Goal: Transaction & Acquisition: Obtain resource

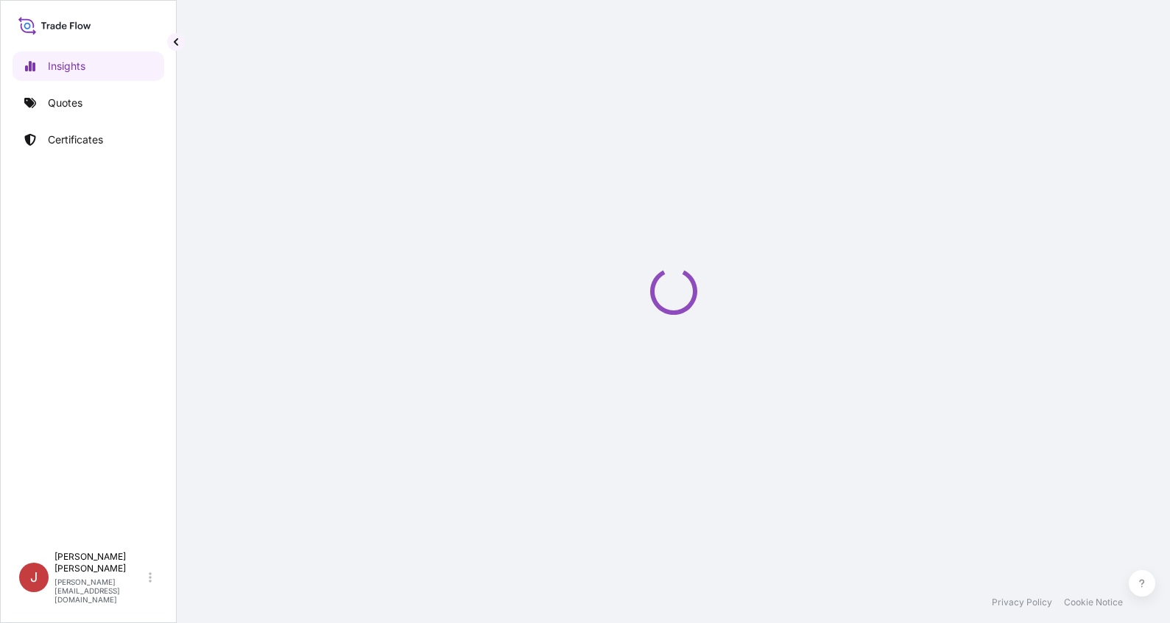
select select "2025"
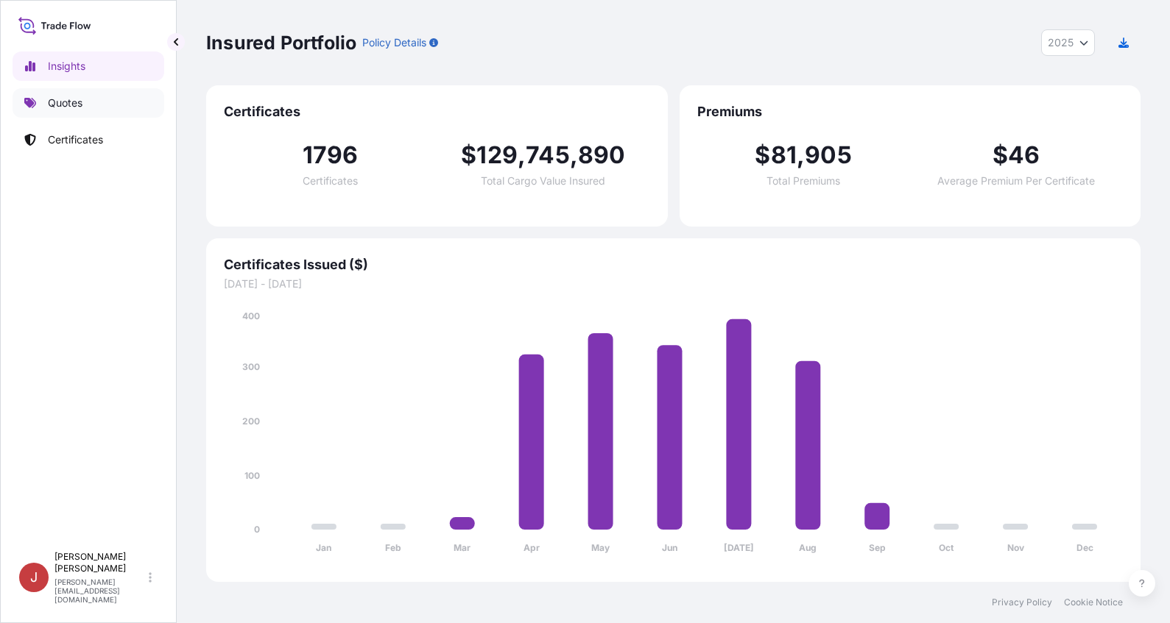
click at [104, 102] on link "Quotes" at bounding box center [89, 102] width 152 height 29
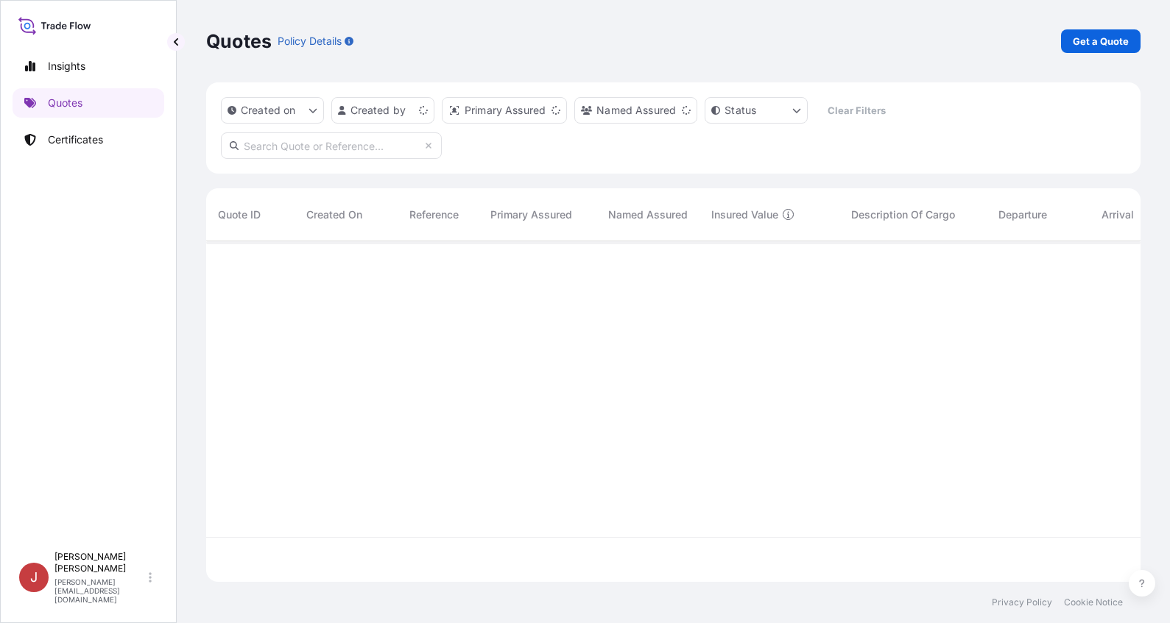
scroll to position [338, 923]
click at [1114, 44] on p "Get a Quote" at bounding box center [1101, 41] width 56 height 15
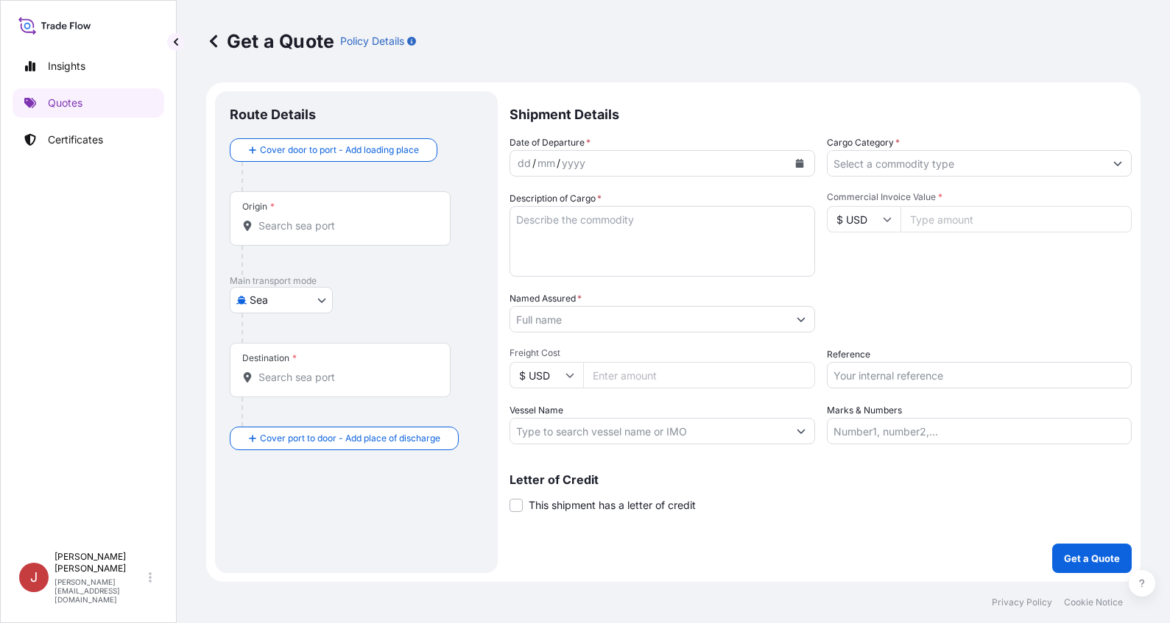
click at [272, 302] on body "Insights Quotes Certificates J [PERSON_NAME] [EMAIL_ADDRESS][PERSON_NAME][DOMAI…" at bounding box center [585, 311] width 1170 height 623
click at [294, 342] on div "Air" at bounding box center [281, 338] width 91 height 27
select select "Air"
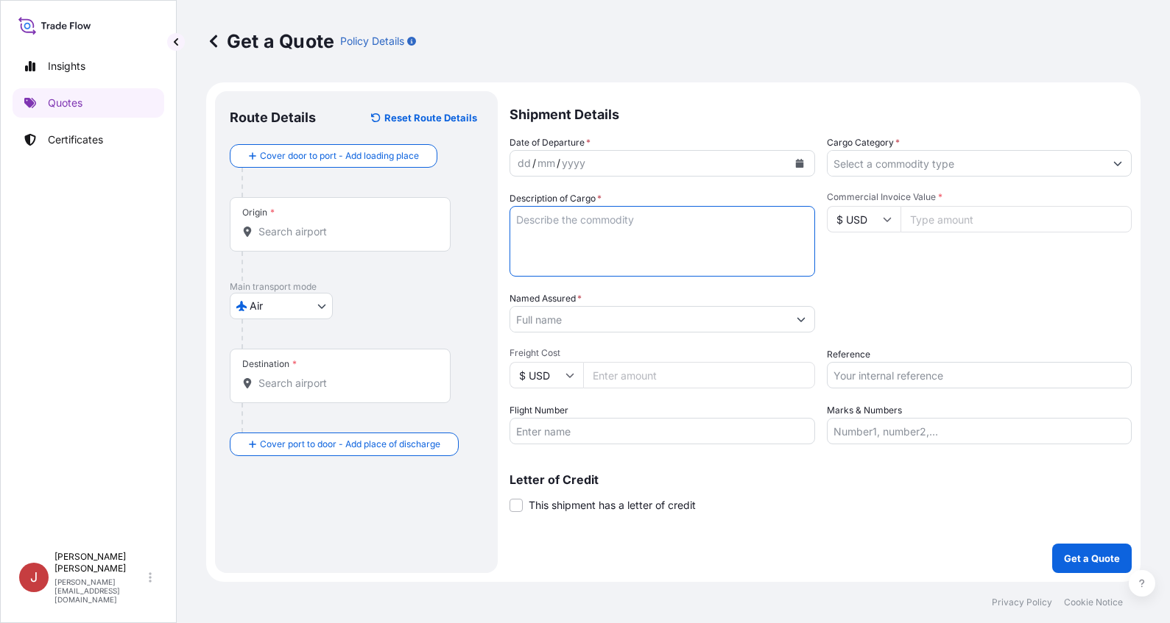
click at [725, 255] on textarea "Description of Cargo *" at bounding box center [661, 241] width 305 height 71
paste textarea "Pos. 1 890-7983-00 płytka PCBA do ładowarek samochodowych – wykonana z tworzywa…"
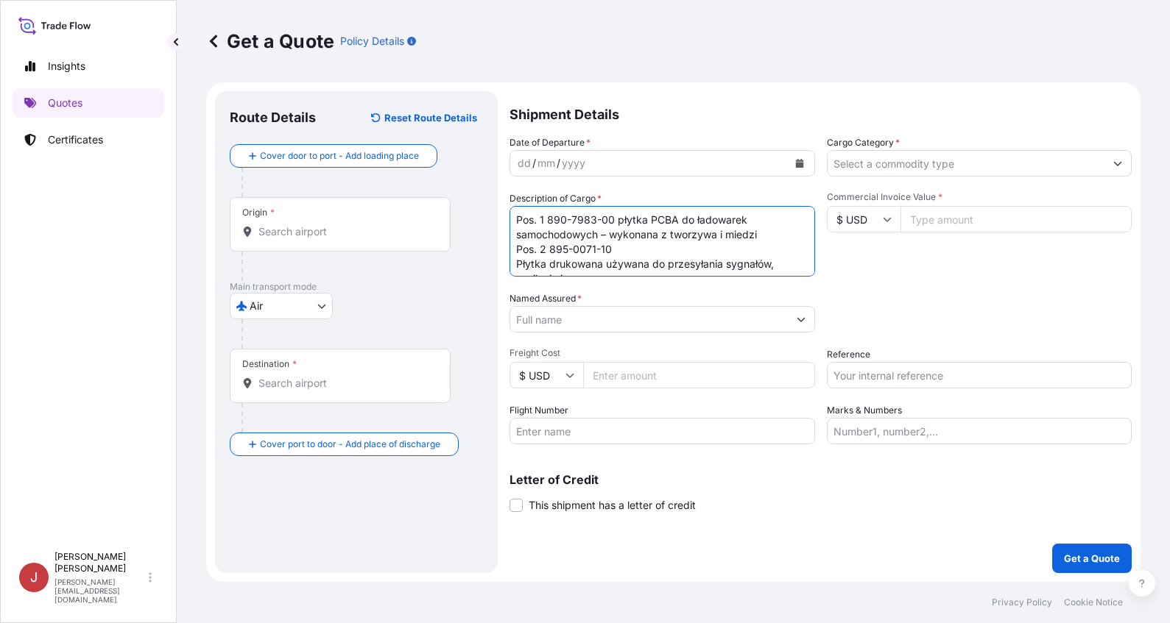
scroll to position [38, 0]
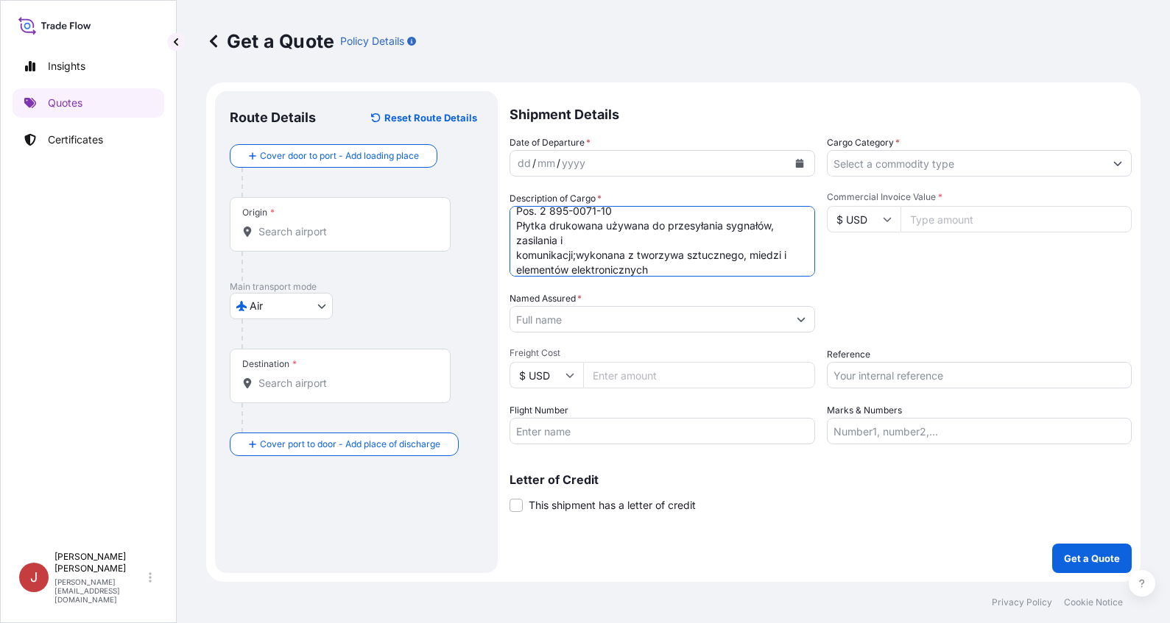
type textarea "Pos. 1 890-7983-00 płytka PCBA do ładowarek samochodowych – wykonana z tworzywa…"
click at [585, 170] on div "yyyy" at bounding box center [573, 164] width 27 height 18
click at [796, 168] on button "Calendar" at bounding box center [800, 164] width 24 height 24
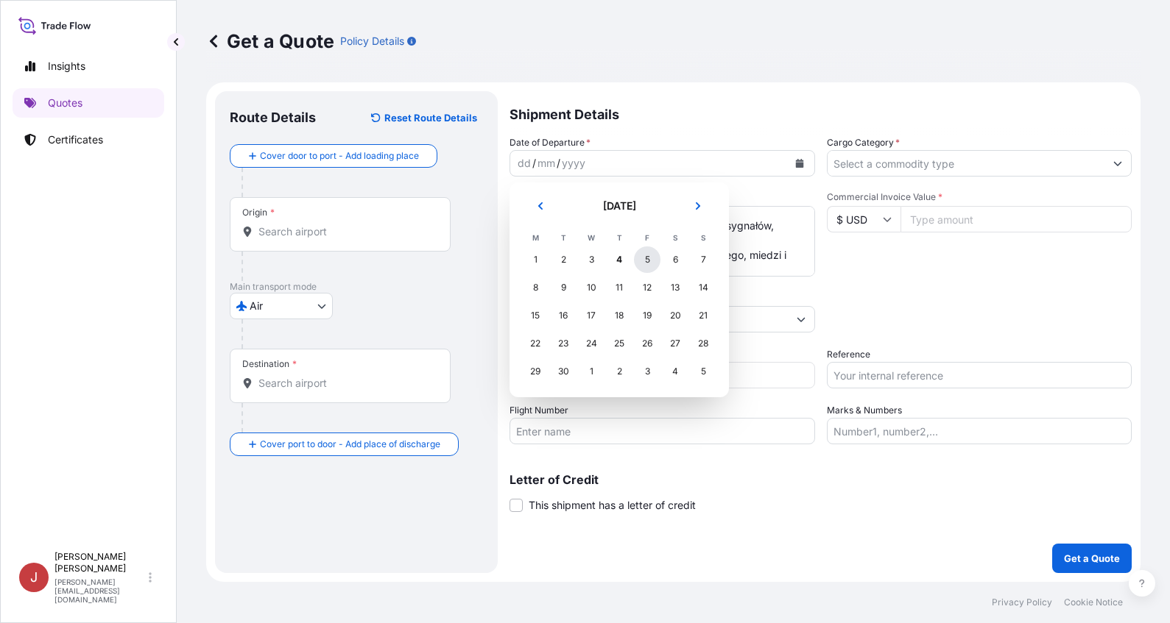
click at [644, 261] on div "5" at bounding box center [647, 260] width 27 height 27
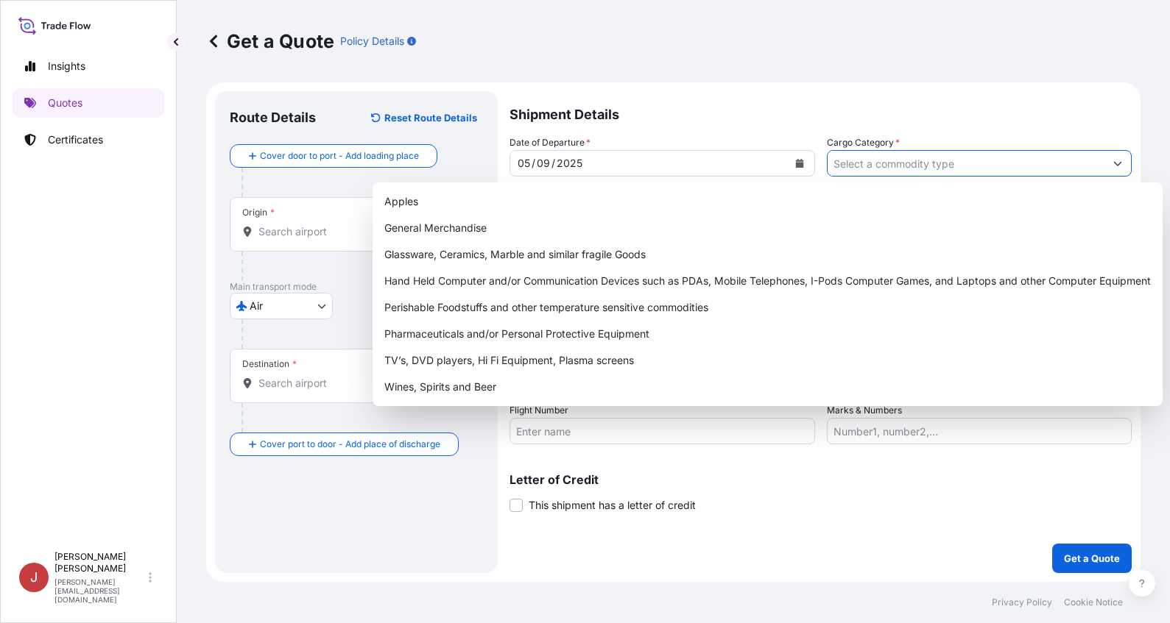
click at [875, 164] on input "Cargo Category *" at bounding box center [966, 163] width 278 height 27
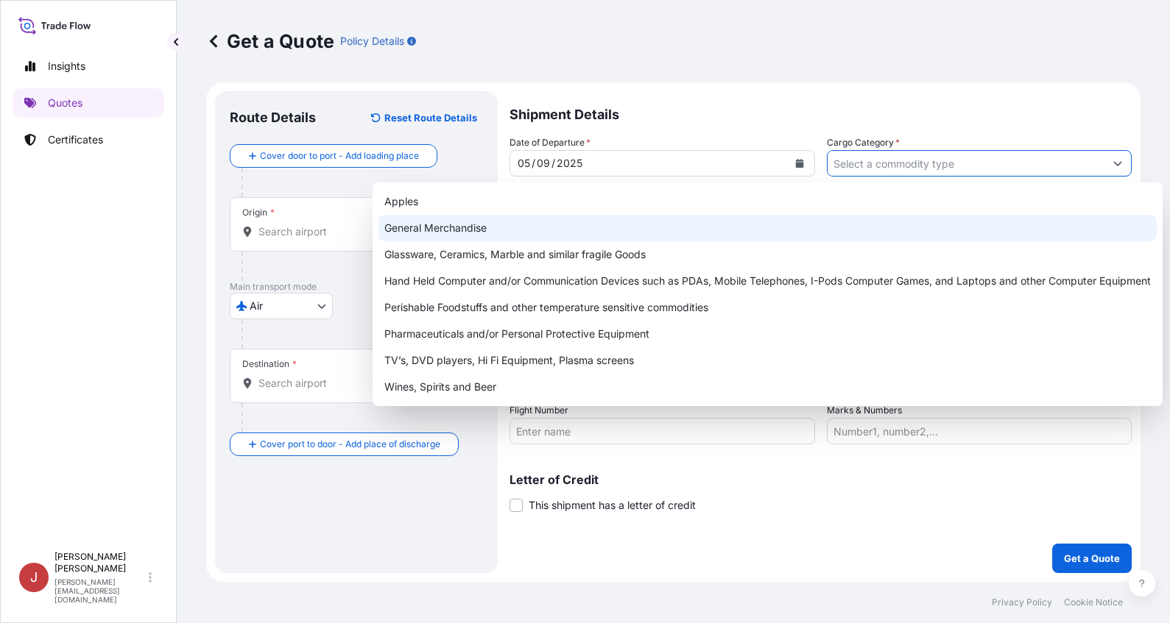
click at [545, 231] on div "General Merchandise" at bounding box center [767, 228] width 778 height 27
type input "General Merchandise"
click at [946, 217] on div "General Merchandise" at bounding box center [767, 228] width 778 height 27
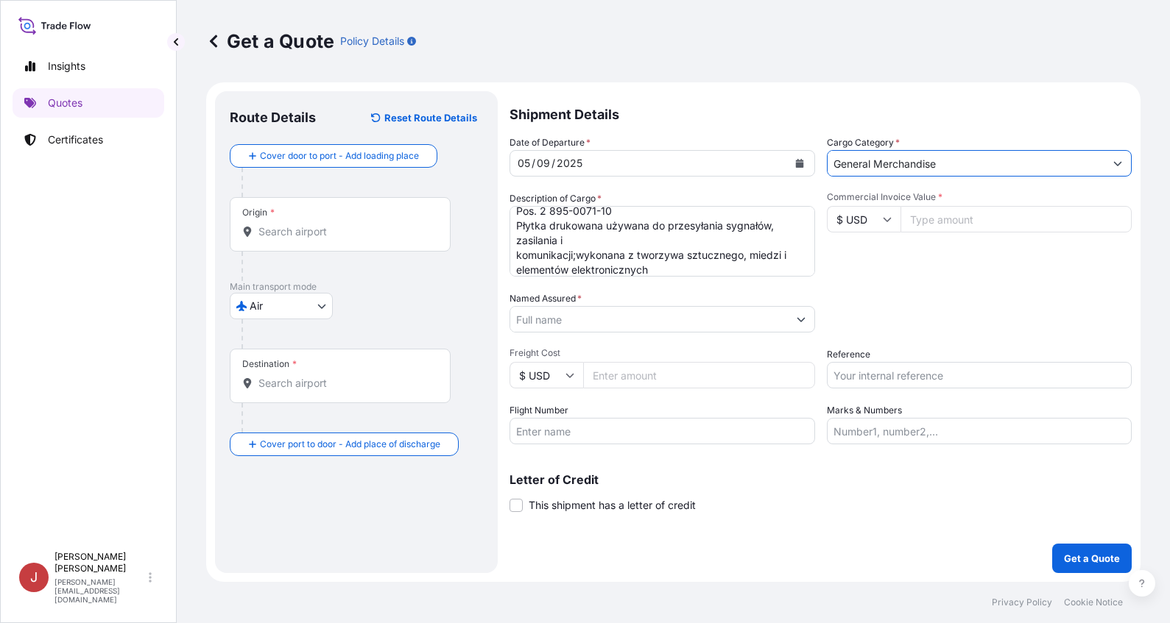
click at [947, 219] on input "Commercial Invoice Value *" at bounding box center [1016, 219] width 232 height 27
type input "33444"
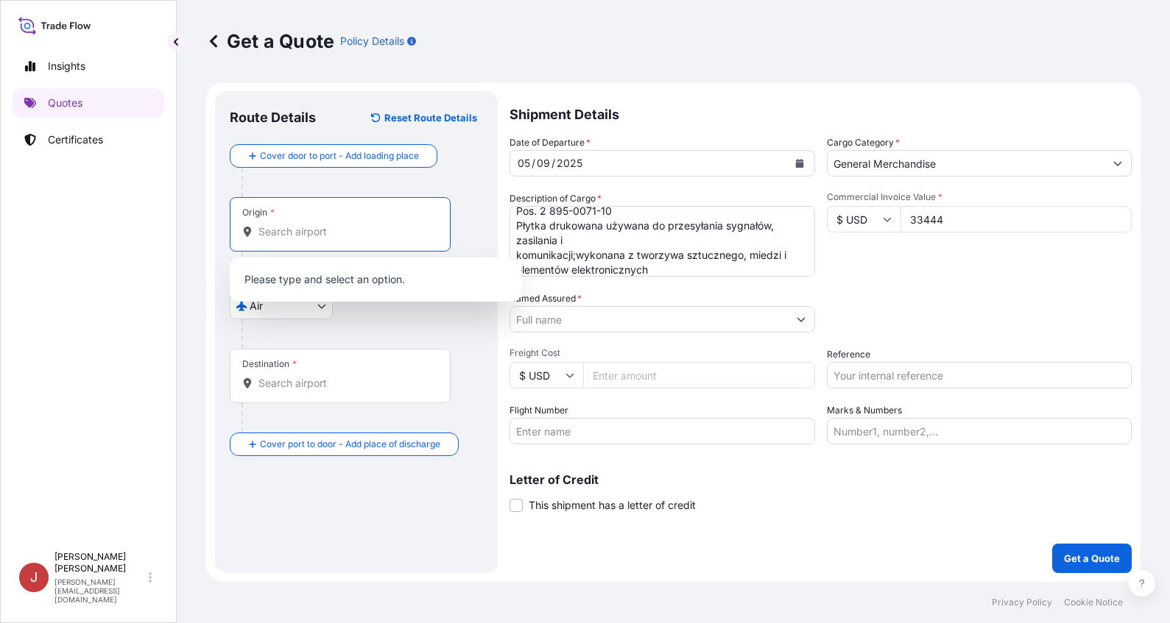
click at [328, 235] on input "Origin *" at bounding box center [345, 232] width 174 height 15
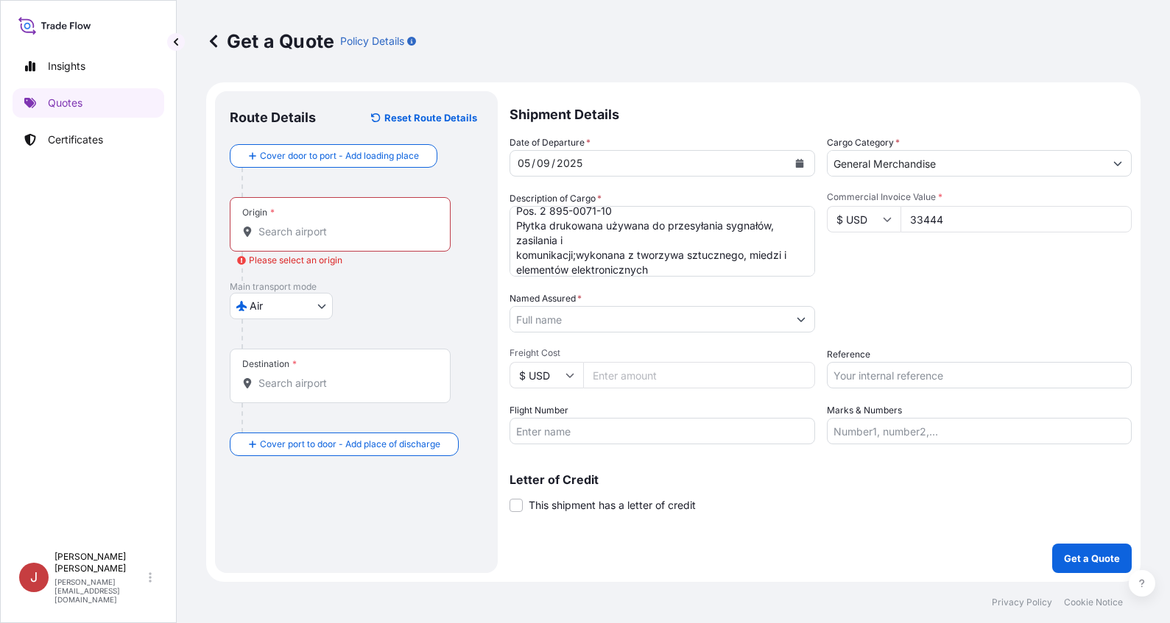
click at [302, 233] on input "Origin * Please select an origin" at bounding box center [345, 232] width 174 height 15
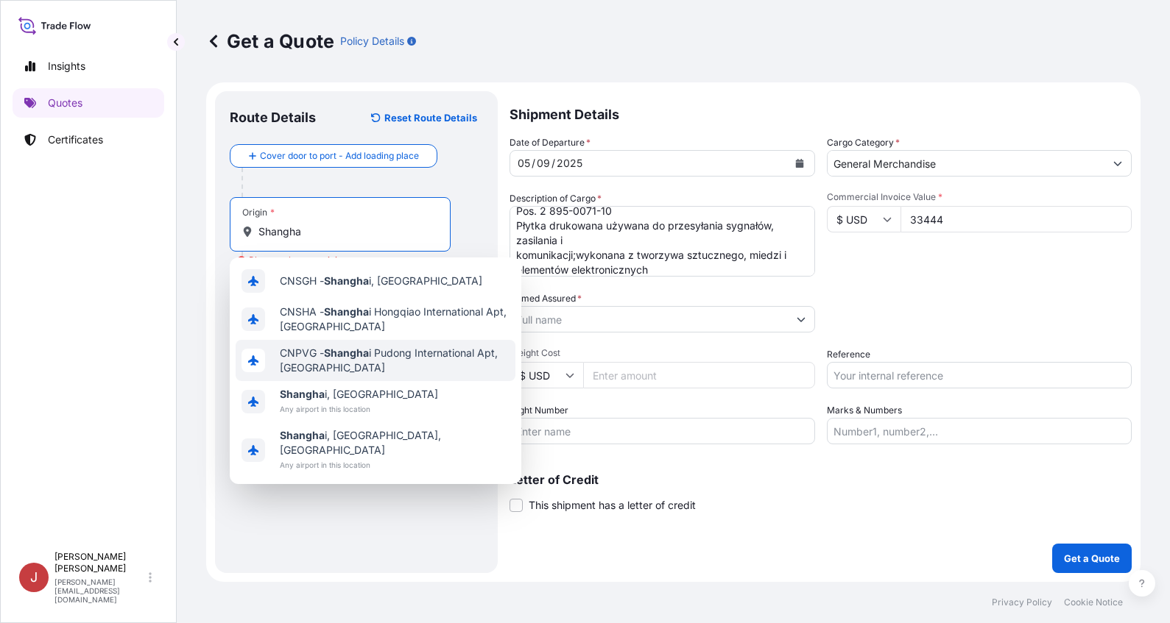
click at [370, 367] on span "CNPVG - Shangha i Pudong International Apt, [GEOGRAPHIC_DATA]" at bounding box center [395, 360] width 230 height 29
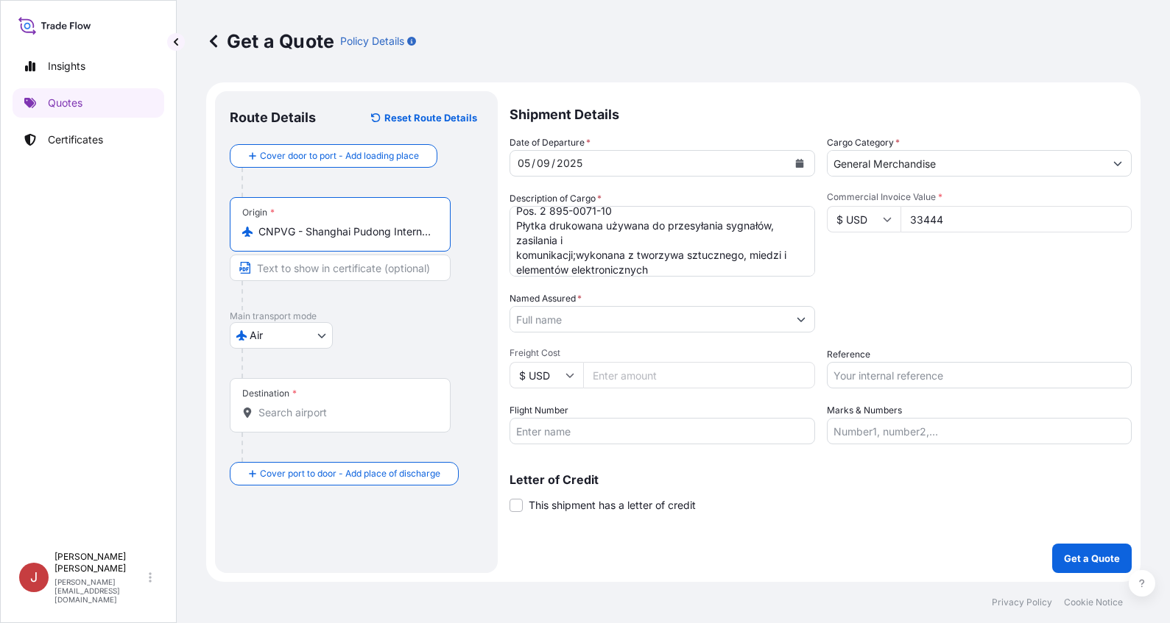
type input "CNPVG - Shanghai Pudong International Apt, [GEOGRAPHIC_DATA]"
click at [300, 414] on input "Destination *" at bounding box center [345, 413] width 174 height 15
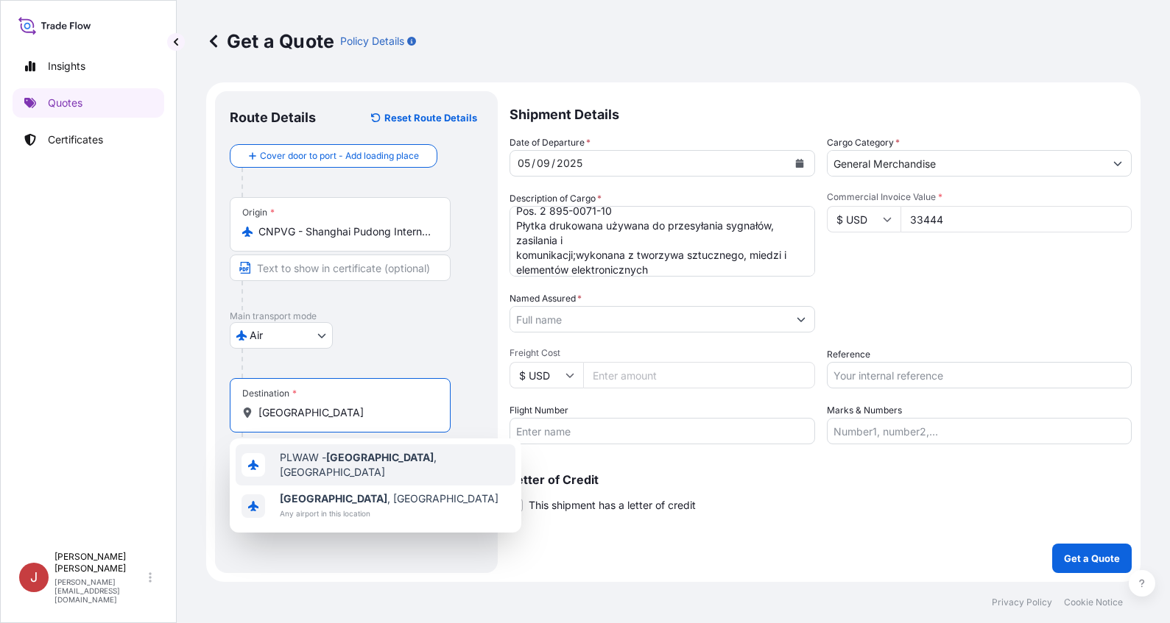
click at [318, 453] on div "PLWAW - [GEOGRAPHIC_DATA] , [GEOGRAPHIC_DATA]" at bounding box center [376, 465] width 280 height 41
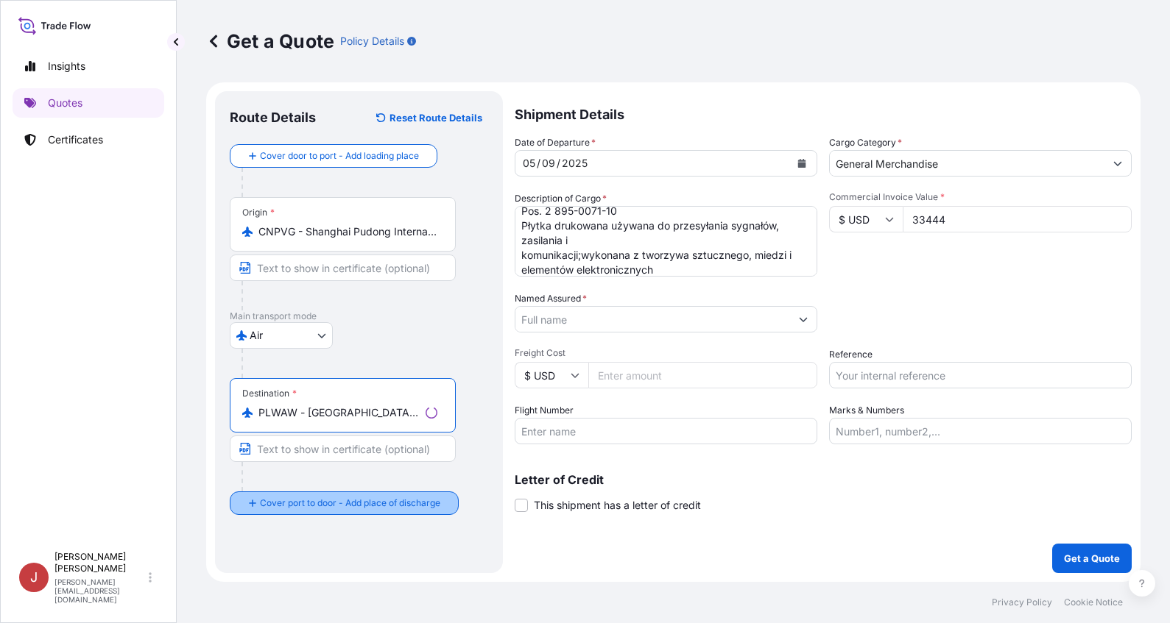
type input "PLWAW - [GEOGRAPHIC_DATA], [GEOGRAPHIC_DATA]"
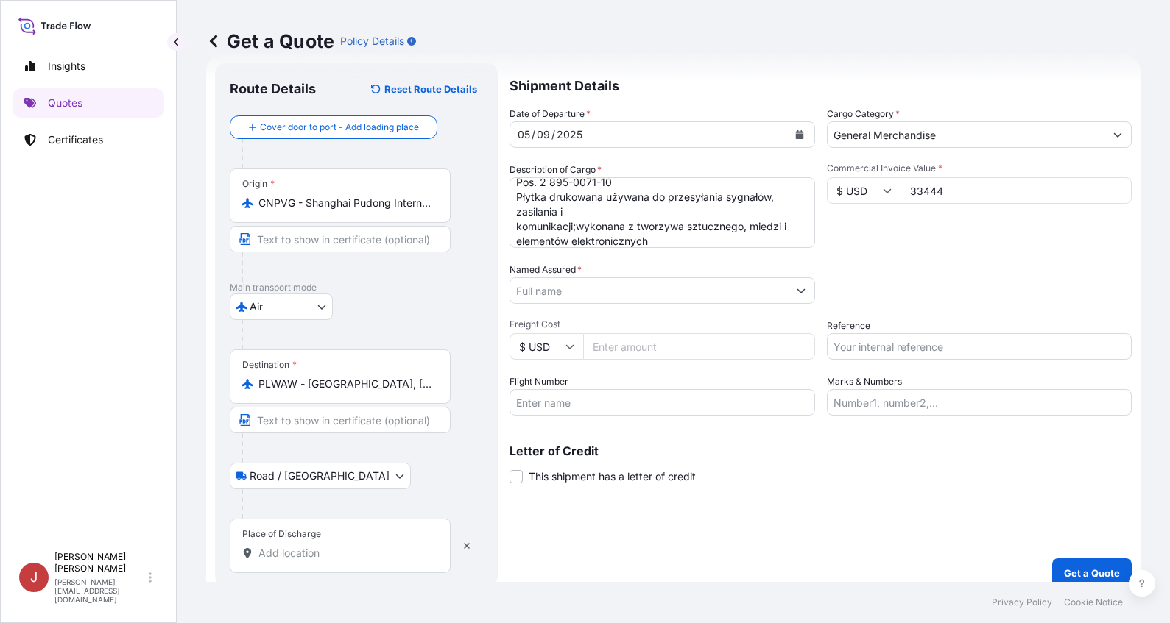
scroll to position [43, 0]
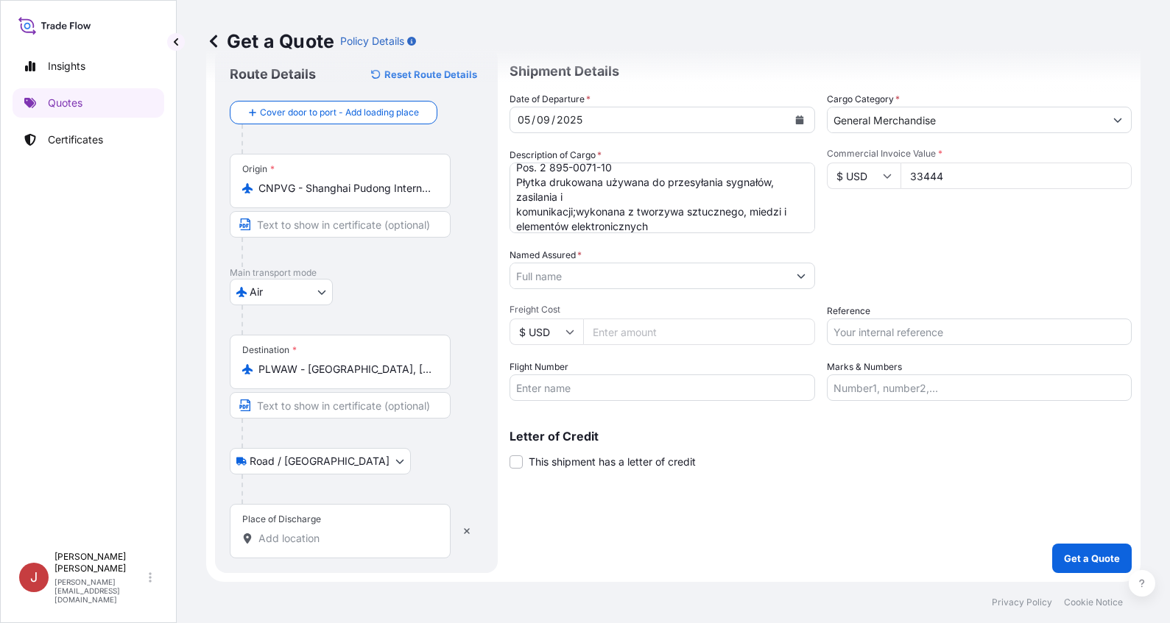
click at [307, 543] on input "Place of Discharge" at bounding box center [345, 538] width 174 height 15
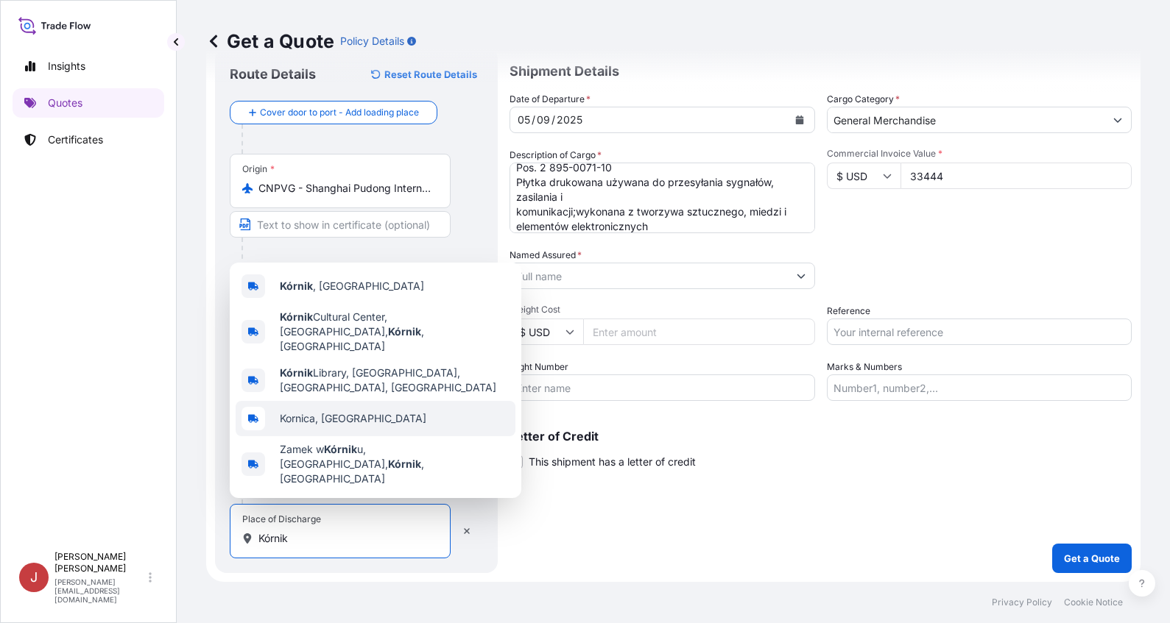
type input "Kórnik"
click at [618, 272] on input "Named Assured *" at bounding box center [649, 276] width 278 height 27
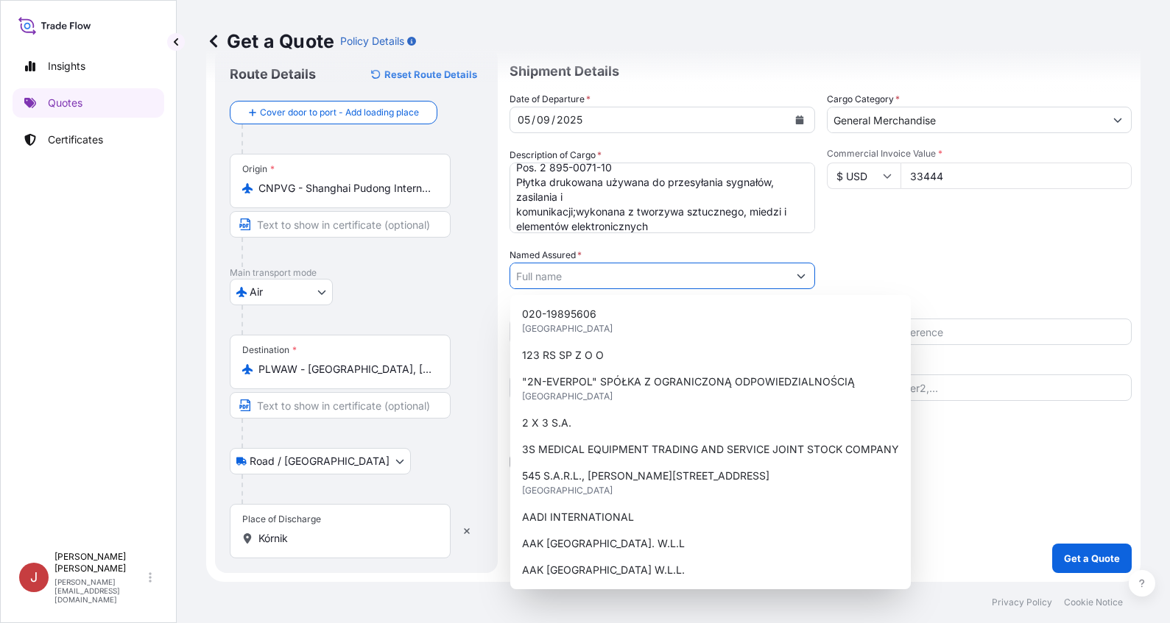
type input "g"
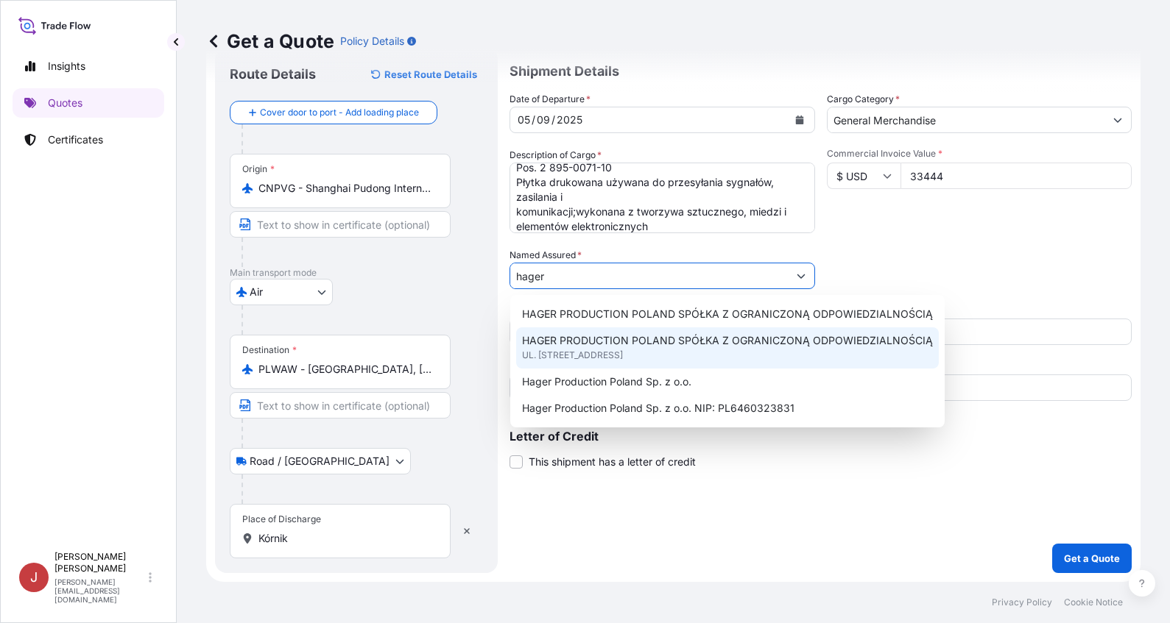
click at [638, 344] on span "HAGER PRODUCTION POLAND SPÓŁKA Z OGRANICZONĄ ODPOWIEDZIALNOŚCIĄ" at bounding box center [727, 340] width 411 height 15
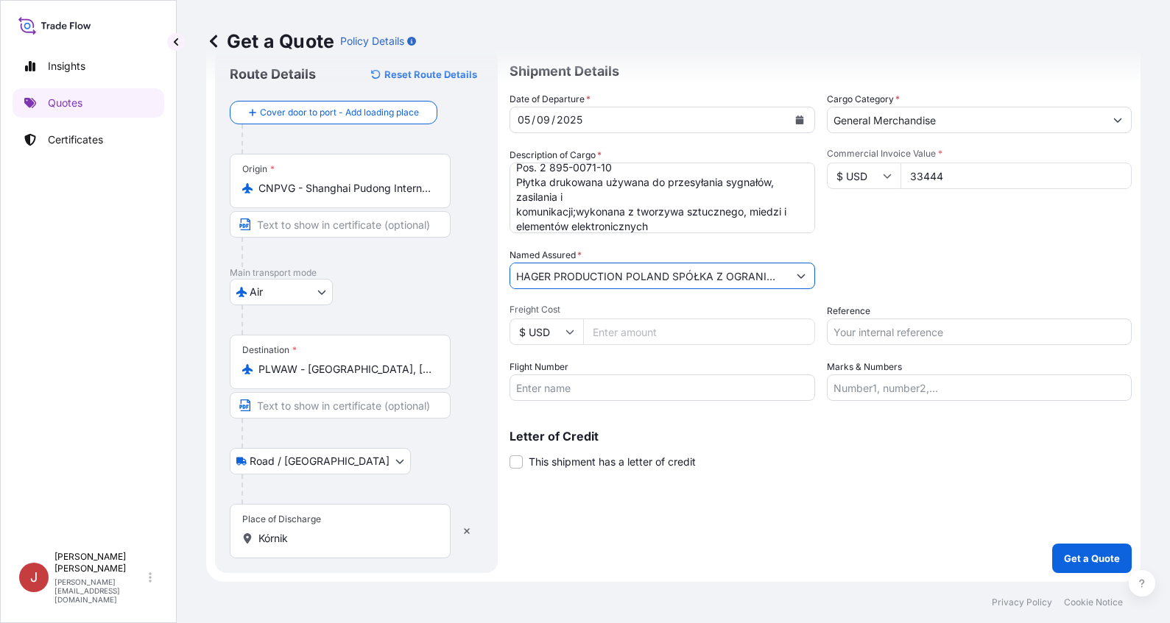
type input "HAGER PRODUCTION POLAND SPÓŁKA Z OGRANICZONĄ ODPOWIEDZIALNOŚCIĄ"
click at [900, 331] on input "Reference" at bounding box center [979, 332] width 305 height 27
paste input "59116046"
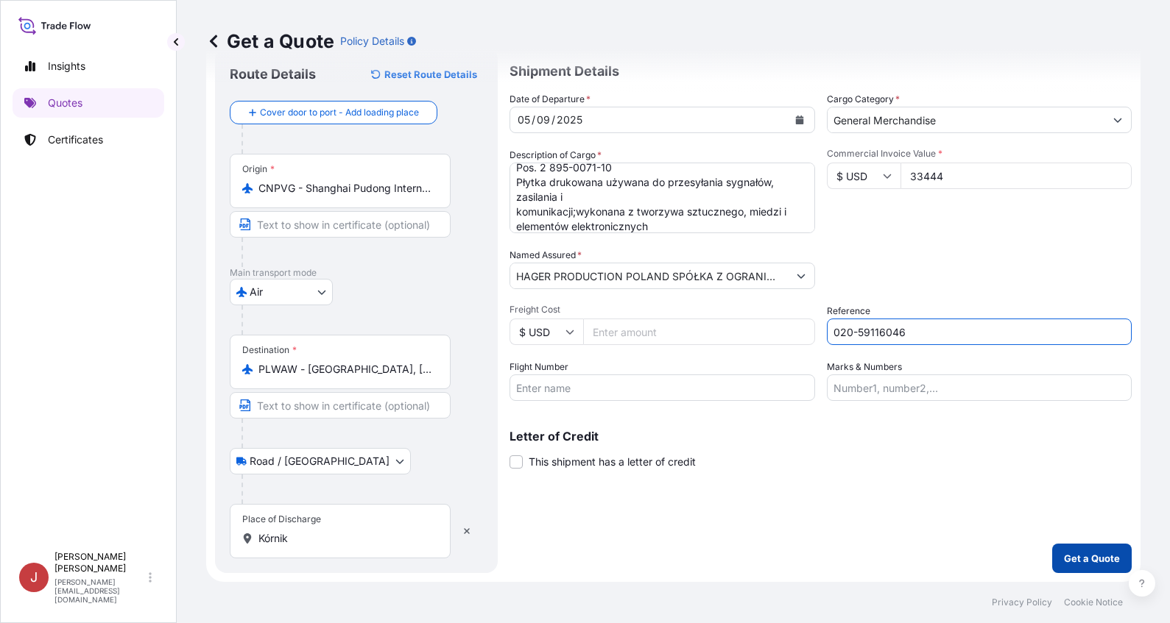
type input "020-59116046"
click at [1064, 557] on p "Get a Quote" at bounding box center [1092, 558] width 56 height 15
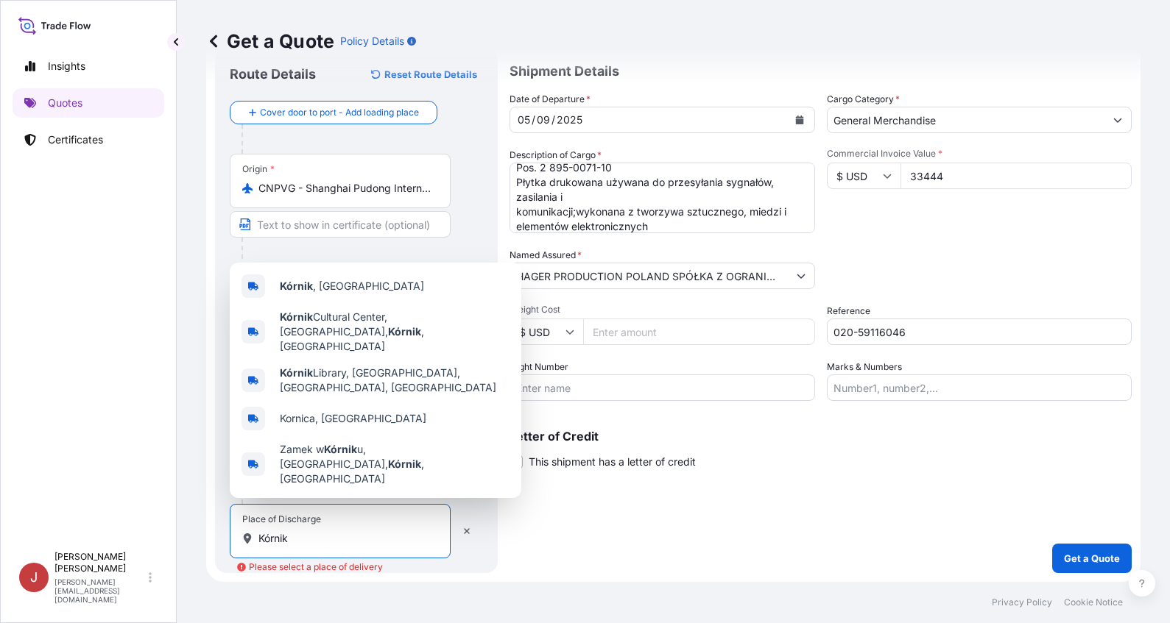
click at [266, 540] on input "Kórnik" at bounding box center [345, 538] width 174 height 15
click at [336, 294] on span "[GEOGRAPHIC_DATA] , [GEOGRAPHIC_DATA]" at bounding box center [352, 286] width 144 height 15
type input "[GEOGRAPHIC_DATA], [GEOGRAPHIC_DATA]"
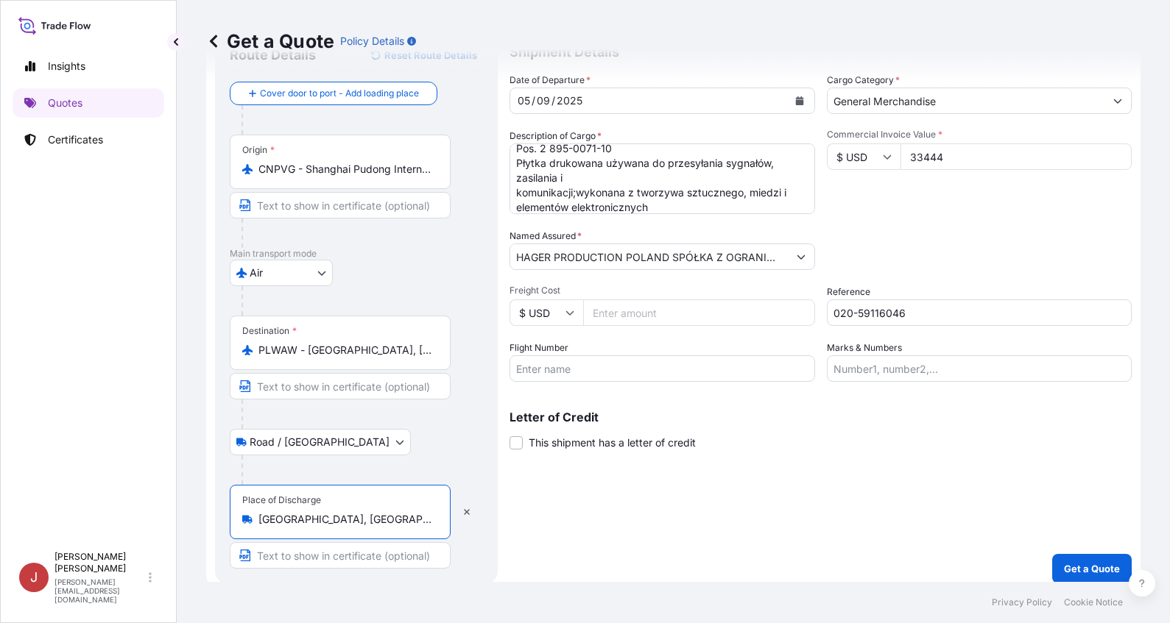
scroll to position [73, 0]
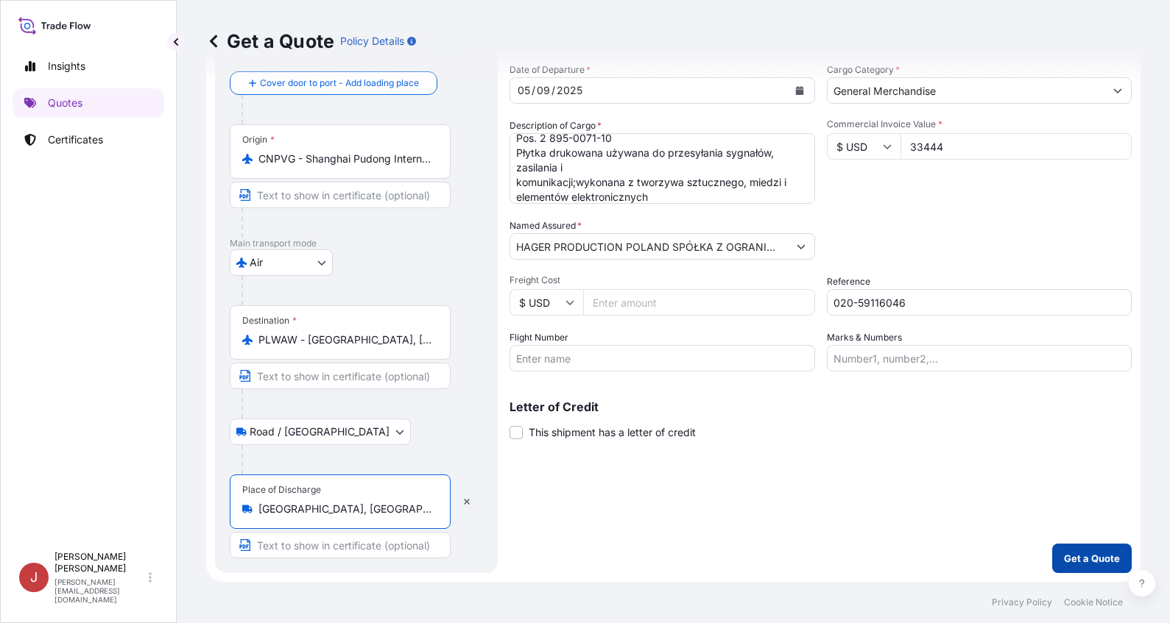
click at [1064, 553] on p "Get a Quote" at bounding box center [1092, 558] width 56 height 15
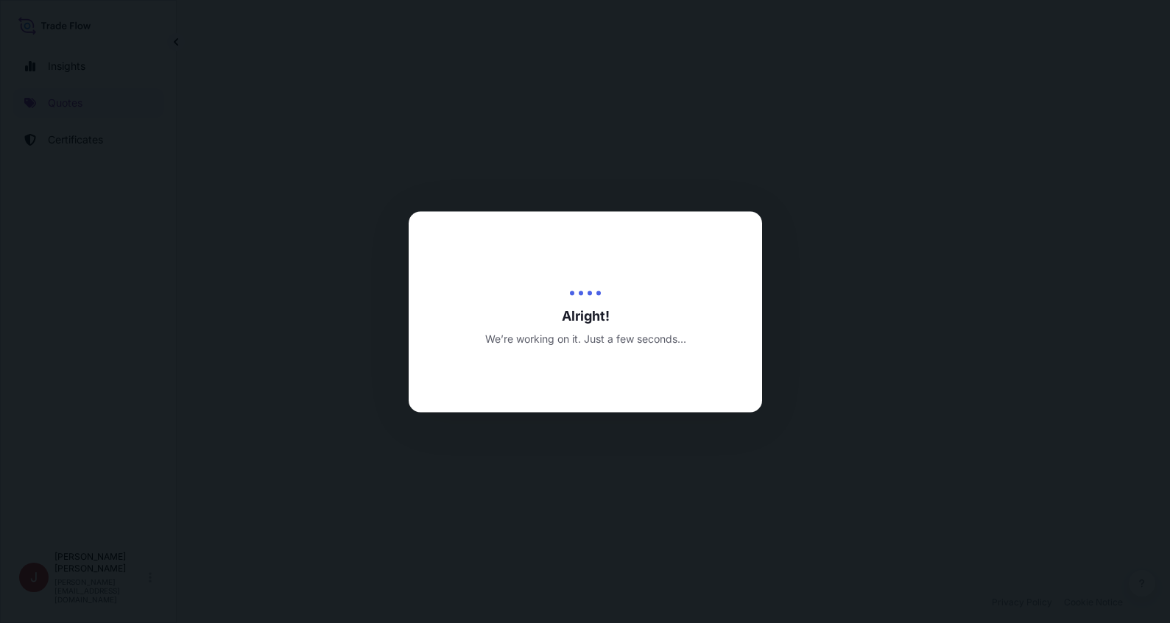
select select "Air"
select select "Road / [GEOGRAPHIC_DATA]"
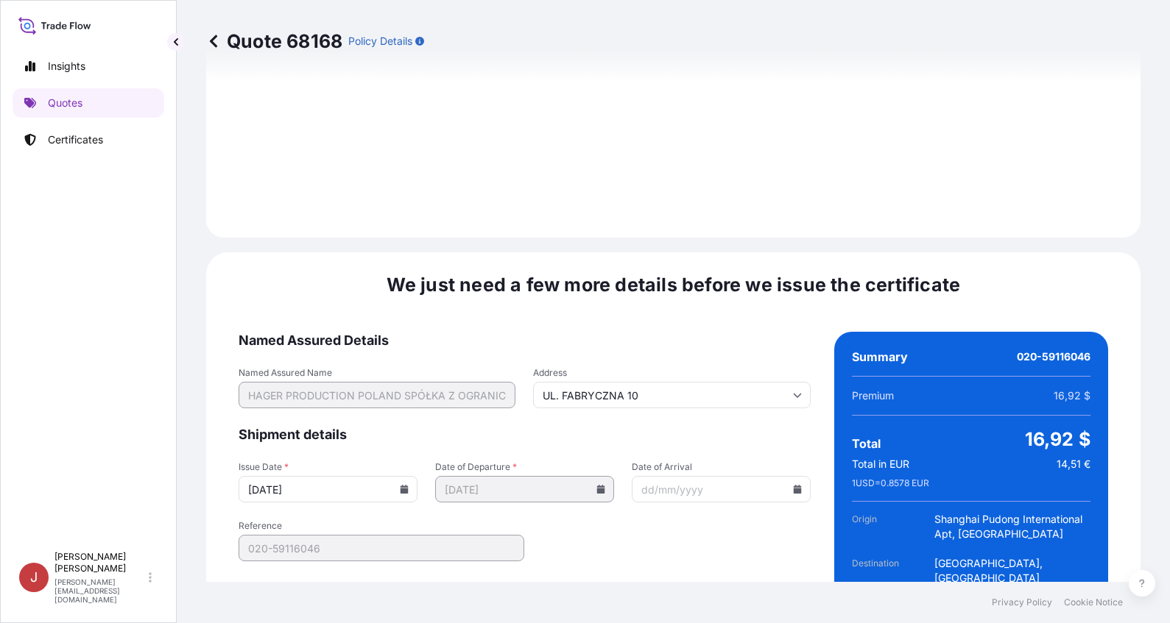
scroll to position [1904, 0]
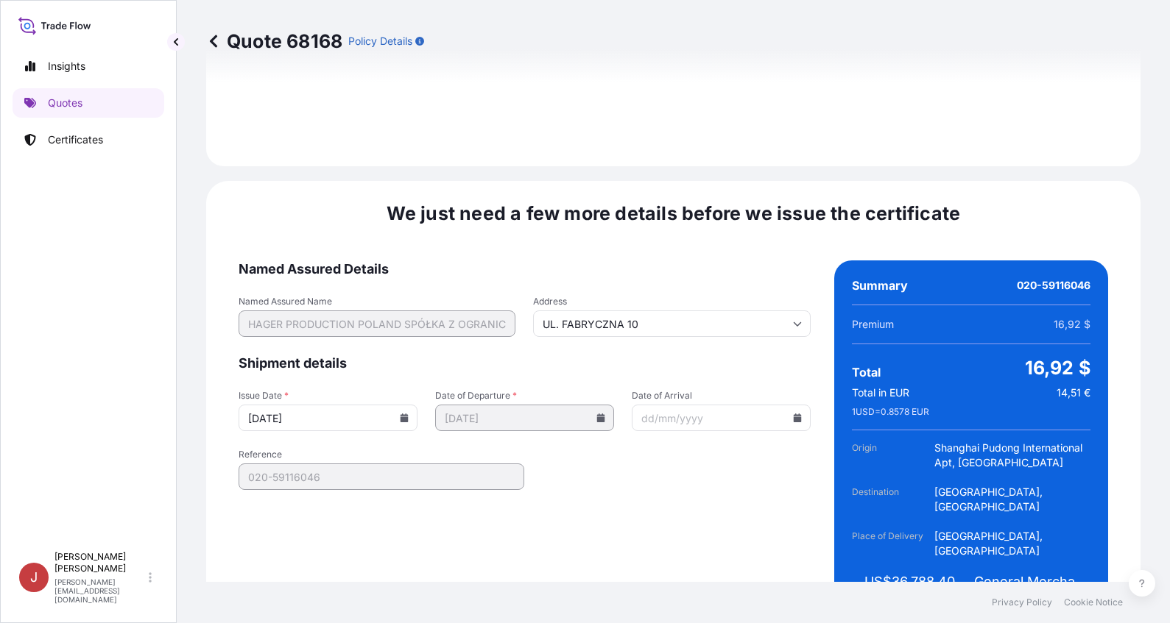
click at [89, 216] on div "Insights Quotes Certificates" at bounding box center [89, 291] width 152 height 506
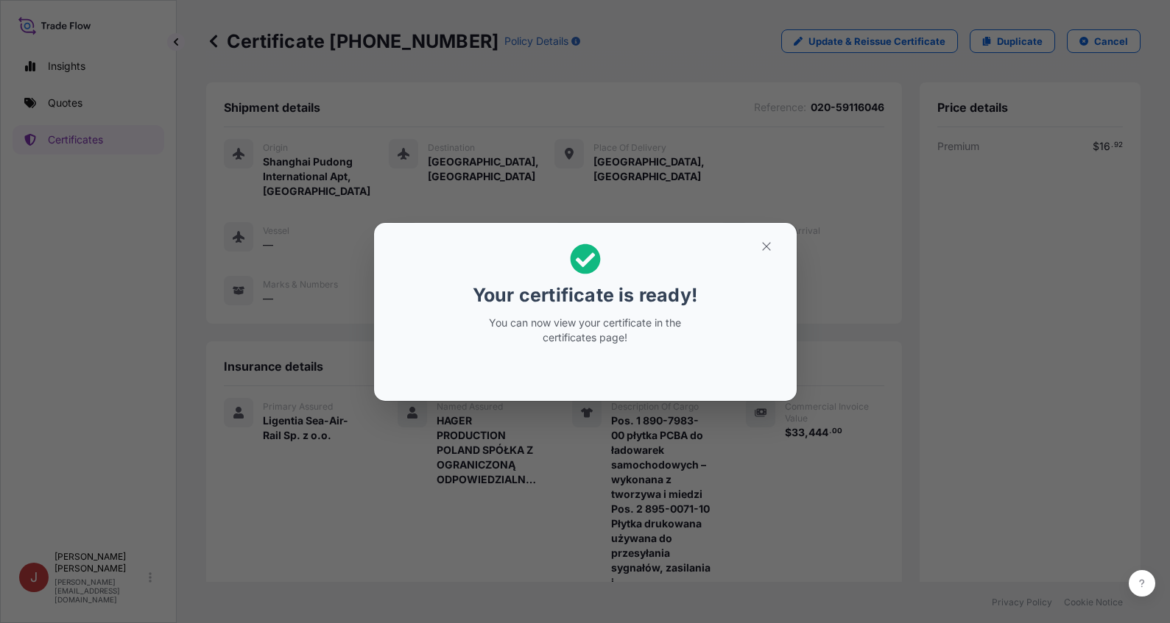
click at [724, 340] on h2 "Your certificate is ready! You can now view your certificate in the certificate…" at bounding box center [585, 294] width 399 height 119
click at [766, 253] on button "button" at bounding box center [766, 247] width 37 height 24
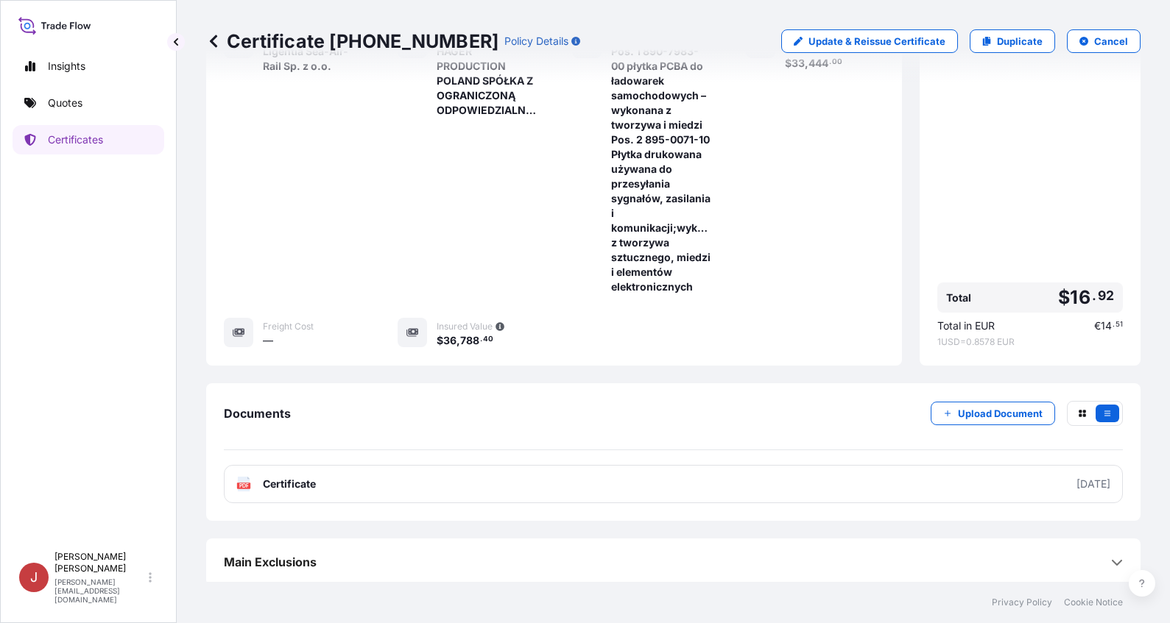
scroll to position [388, 0]
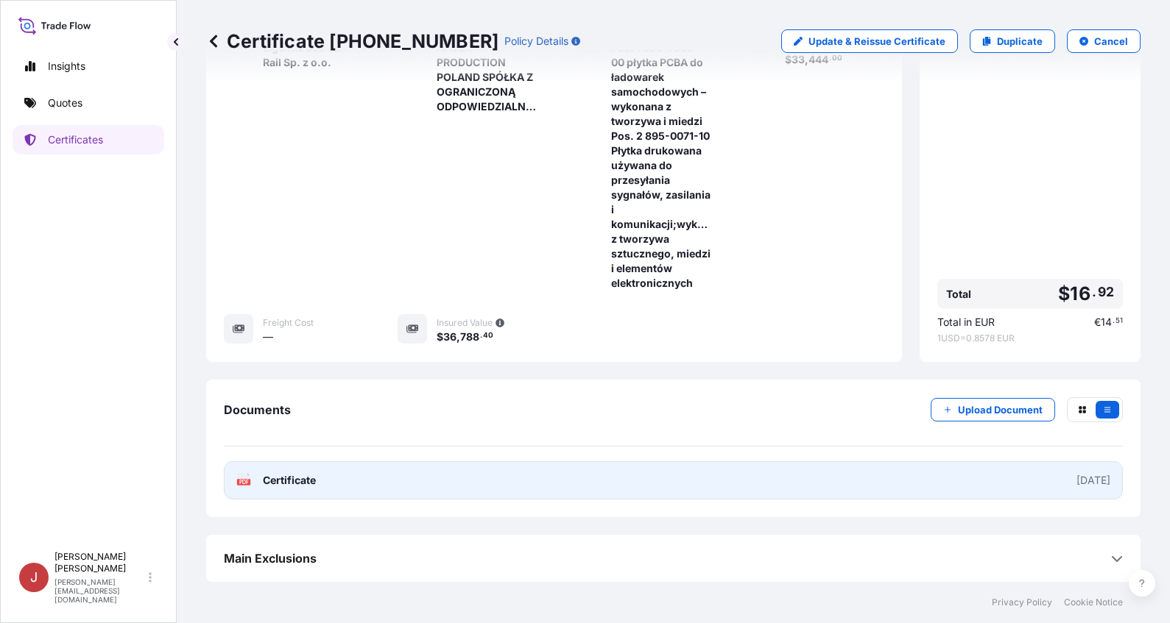
click at [880, 489] on link "PDF Certificate [DATE]" at bounding box center [673, 481] width 899 height 38
